Goal: Task Accomplishment & Management: Complete application form

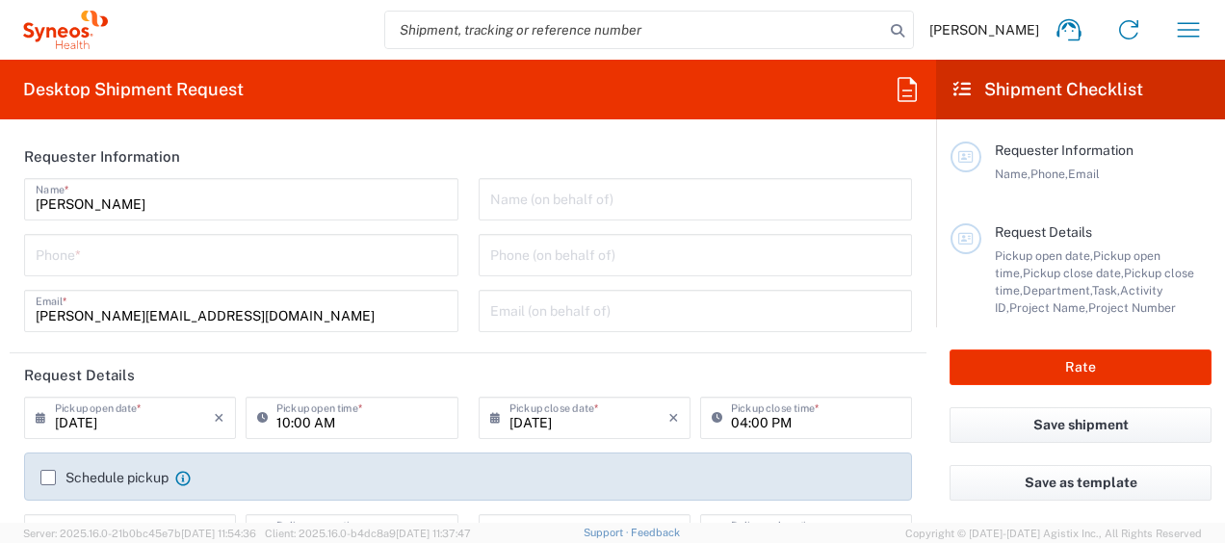
type input "8350"
type input "[GEOGRAPHIC_DATA]"
type input "INC Research Clin Svcs [GEOGRAPHIC_DATA]"
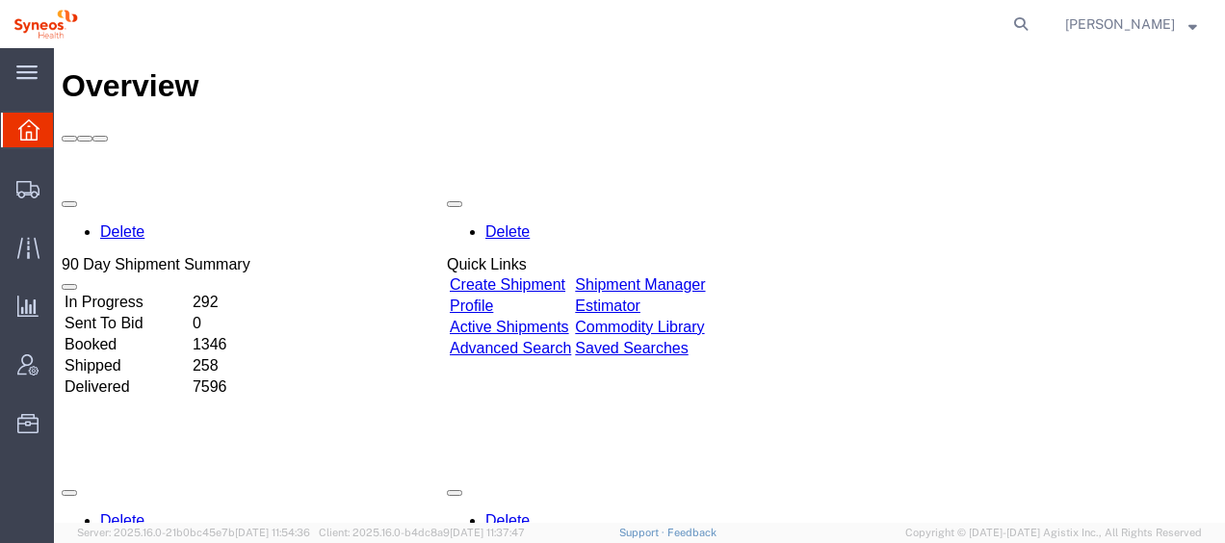
click at [944, 20] on agx-global-search at bounding box center [729, 24] width 616 height 48
click at [1007, 24] on icon at bounding box center [1020, 24] width 27 height 27
click at [889, 24] on input "search" at bounding box center [714, 24] width 585 height 46
paste input "56509251"
type input "56509251"
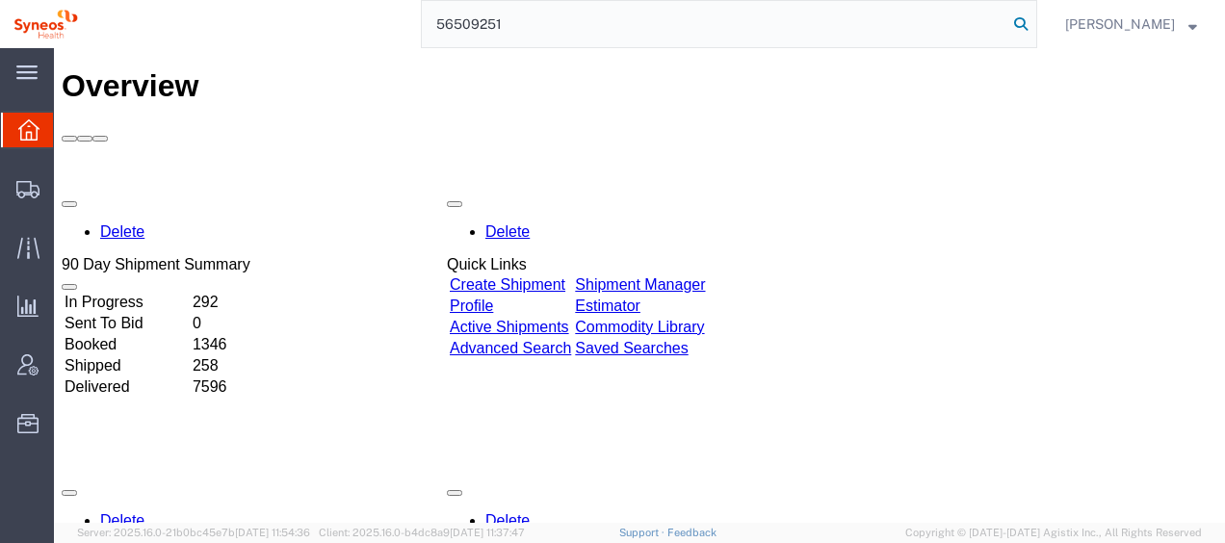
click at [1007, 21] on icon at bounding box center [1020, 24] width 27 height 27
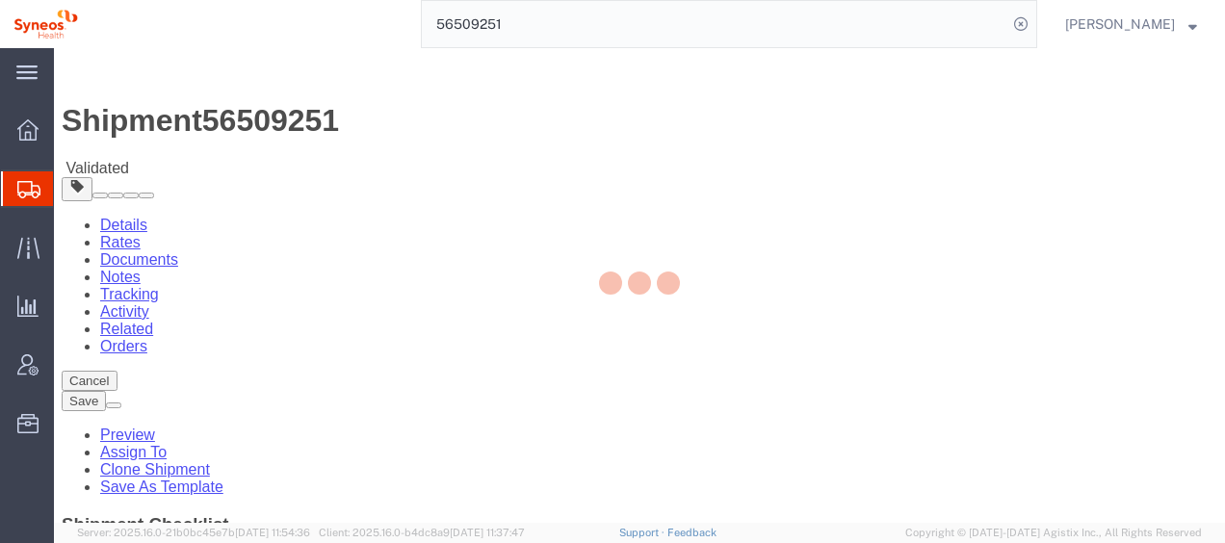
select select "48954"
select select
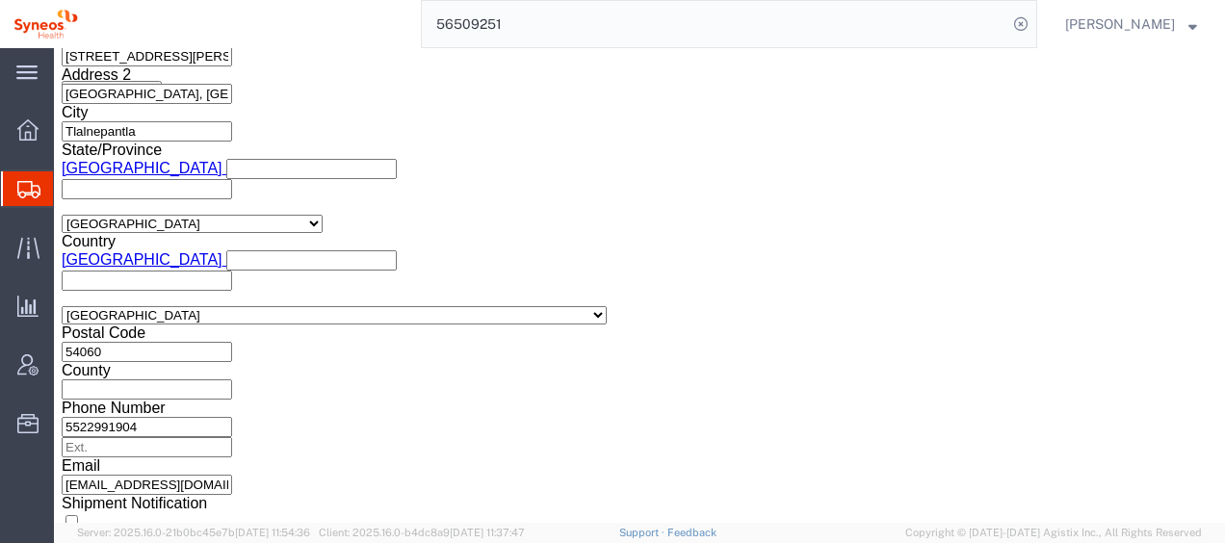
scroll to position [1152, 0]
